Goal: Browse casually: Explore the website without a specific task or goal

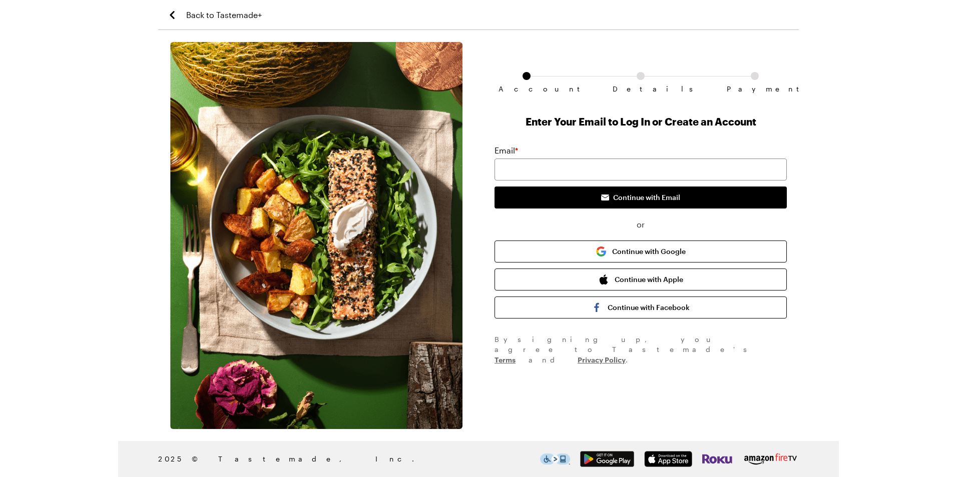
click at [238, 15] on span "Back to Tastemade+" at bounding box center [224, 15] width 76 height 12
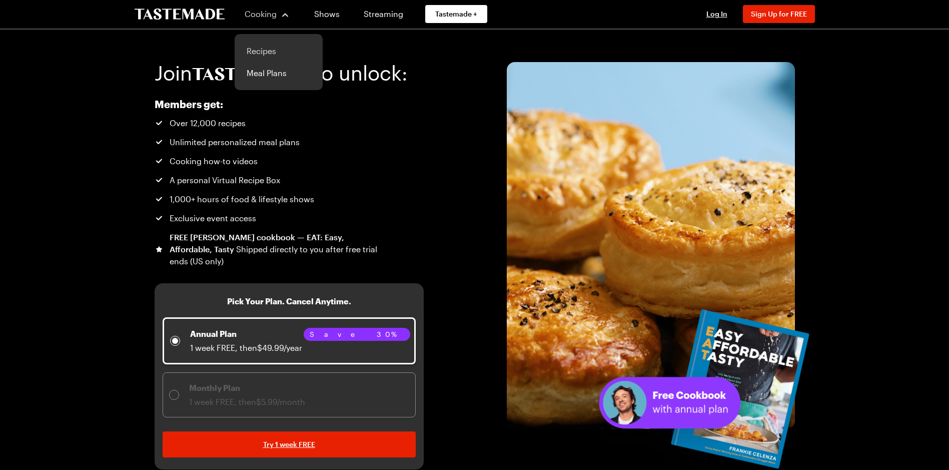
click at [270, 51] on link "Recipes" at bounding box center [279, 51] width 76 height 22
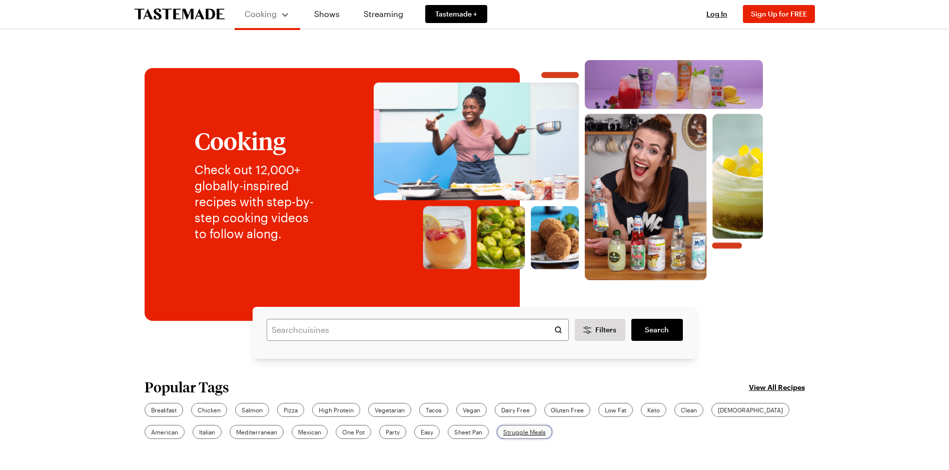
click at [504, 428] on span "Struggle Meals" at bounding box center [525, 431] width 43 height 9
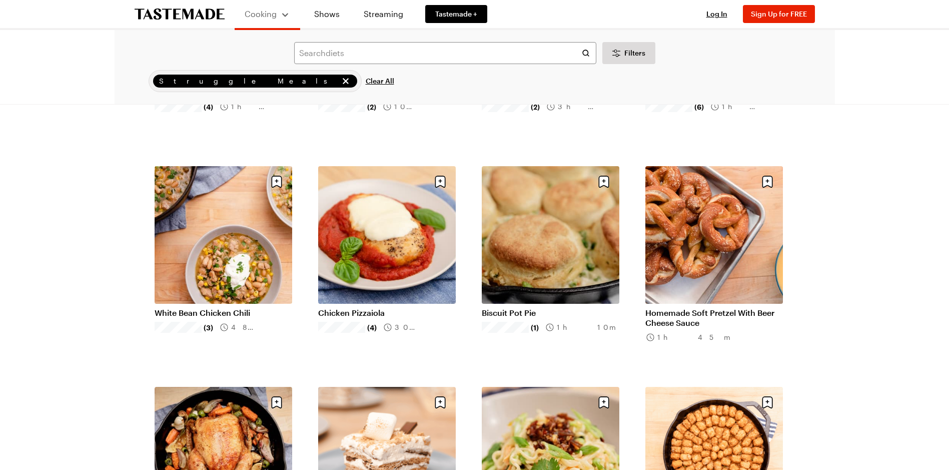
scroll to position [901, 0]
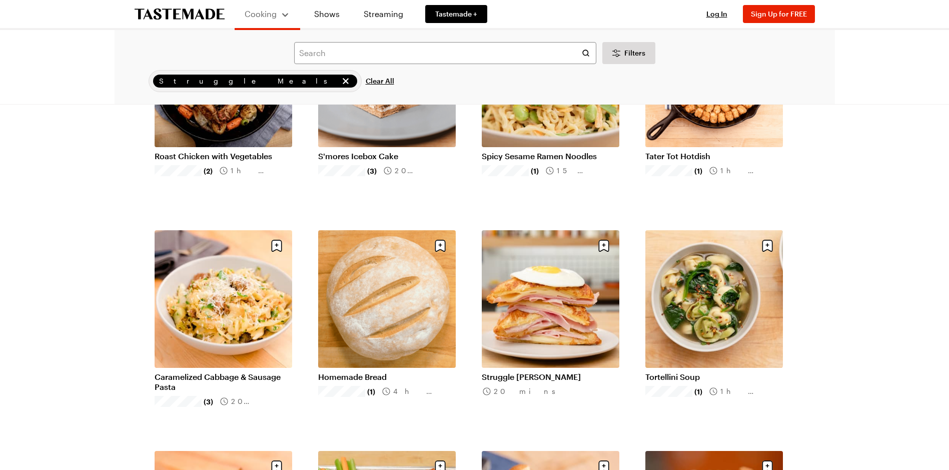
scroll to position [1251, 0]
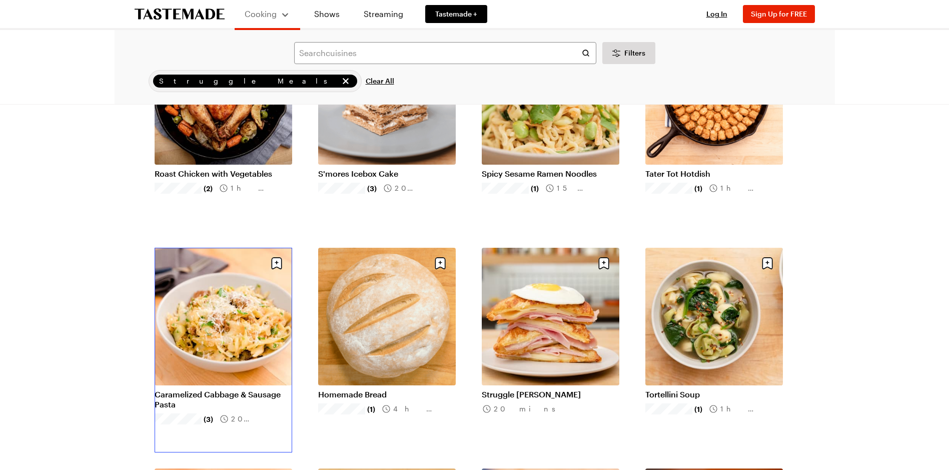
click at [206, 389] on link "Caramelized Cabbage & Sausage Pasta" at bounding box center [224, 399] width 138 height 20
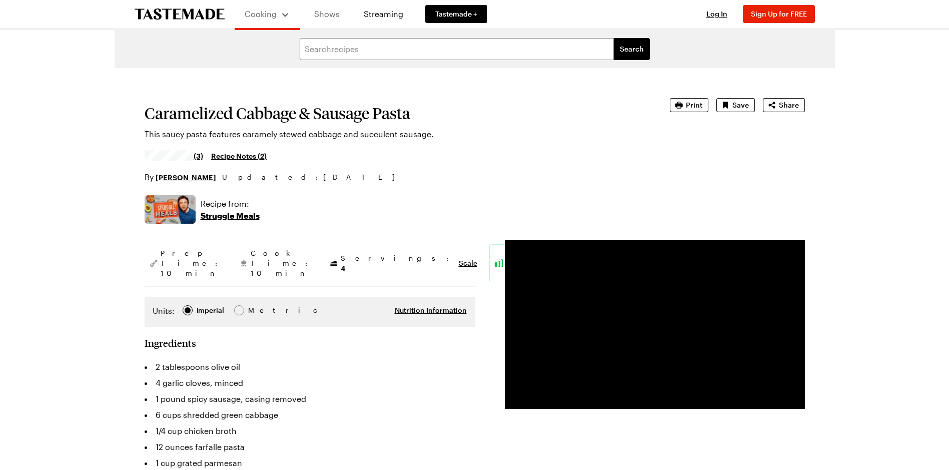
click at [329, 13] on link "Shows" at bounding box center [327, 14] width 46 height 28
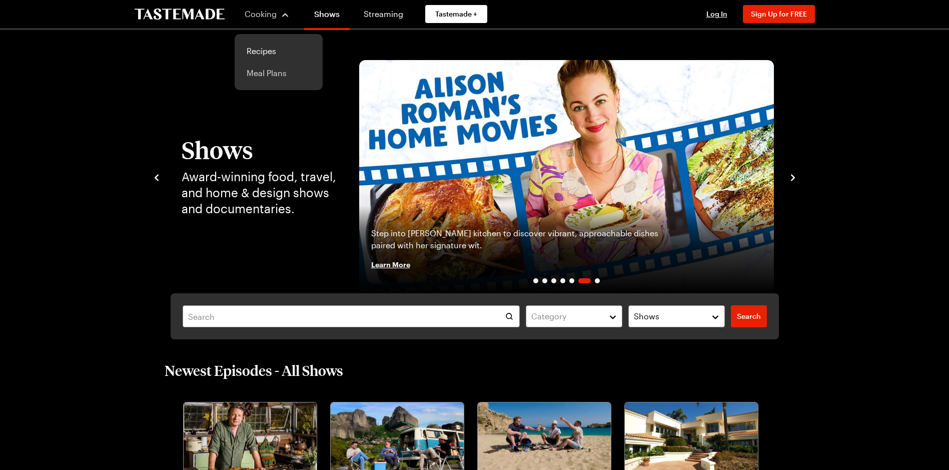
click at [267, 73] on link "Meal Plans" at bounding box center [279, 73] width 76 height 22
